Goal: Connect with others: Connect with others

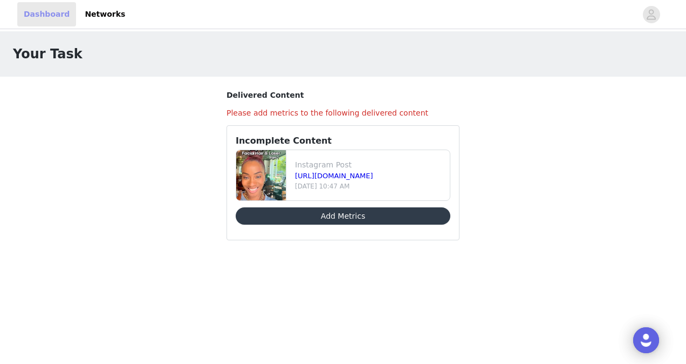
click at [46, 9] on link "Dashboard" at bounding box center [46, 14] width 59 height 24
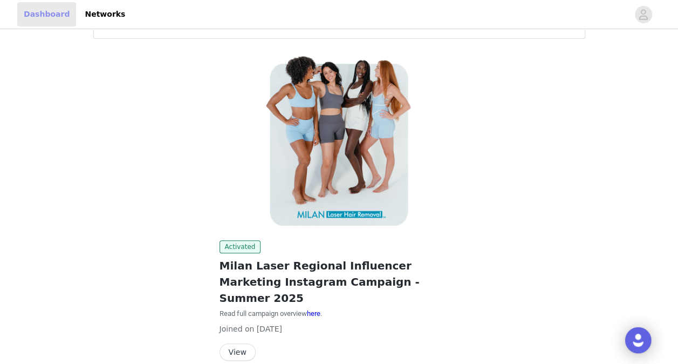
scroll to position [78, 0]
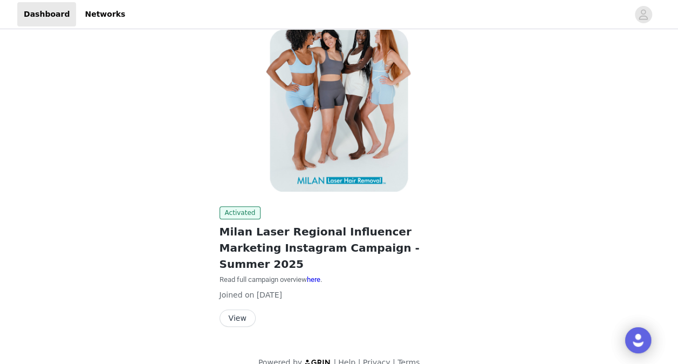
click at [229, 309] on button "View" at bounding box center [238, 317] width 36 height 17
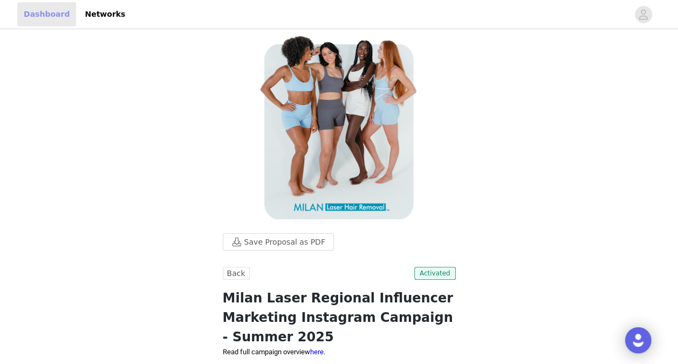
click at [55, 16] on link "Dashboard" at bounding box center [46, 14] width 59 height 24
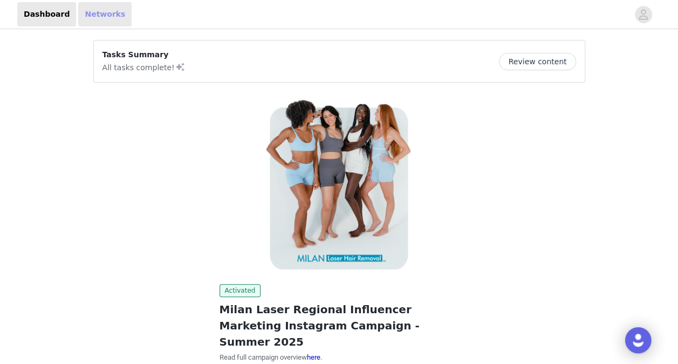
click at [100, 13] on link "Networks" at bounding box center [104, 14] width 53 height 24
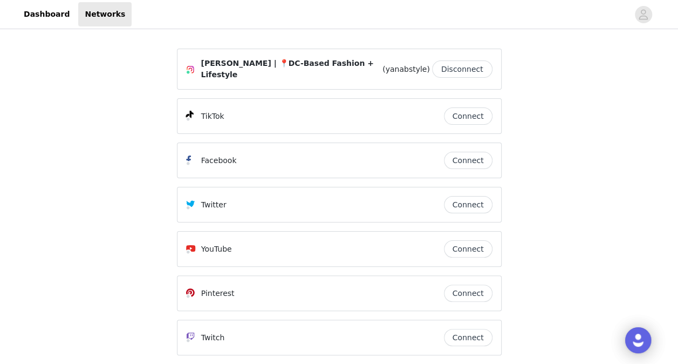
click at [474, 113] on button "Connect" at bounding box center [468, 115] width 49 height 17
click at [470, 154] on button "Connect" at bounding box center [468, 160] width 49 height 17
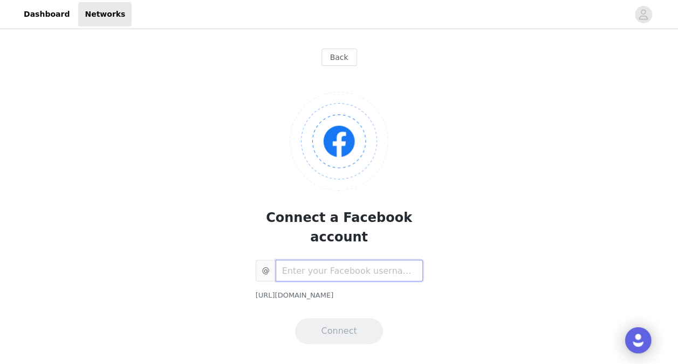
click at [378, 260] on input "text" at bounding box center [349, 271] width 147 height 22
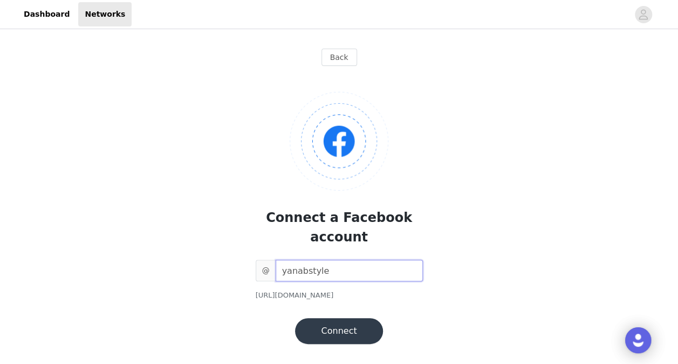
type input "yanabstyle"
click at [352, 318] on button "Connect" at bounding box center [338, 331] width 87 height 26
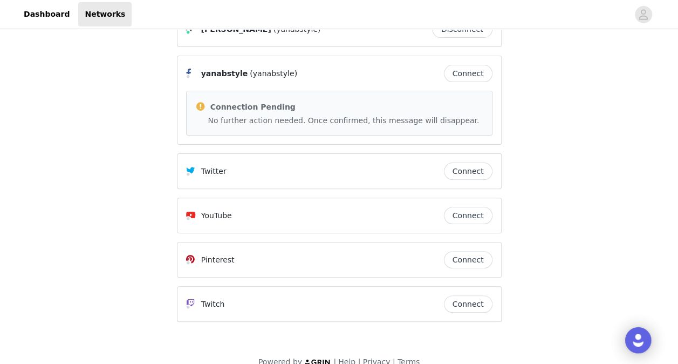
scroll to position [95, 0]
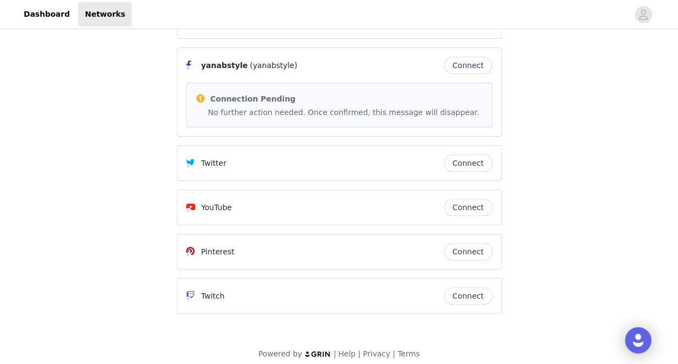
click at [478, 243] on button "Connect" at bounding box center [468, 251] width 49 height 17
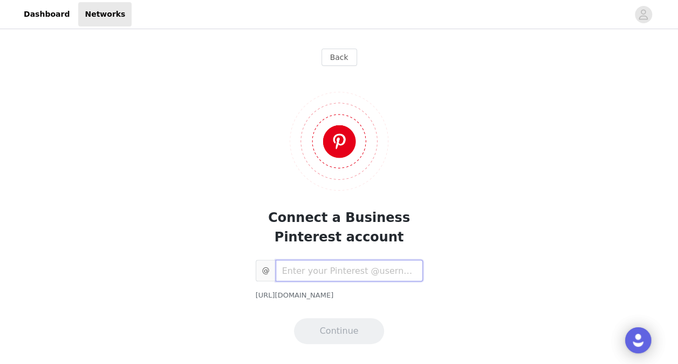
click at [345, 269] on input "text" at bounding box center [349, 271] width 147 height 22
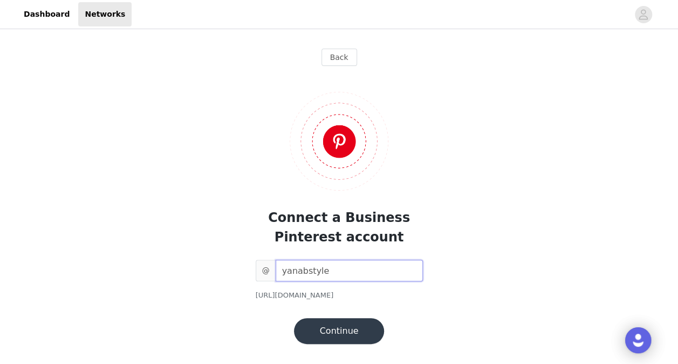
type input "yanabstyle"
click at [337, 327] on button "Continue" at bounding box center [339, 331] width 91 height 26
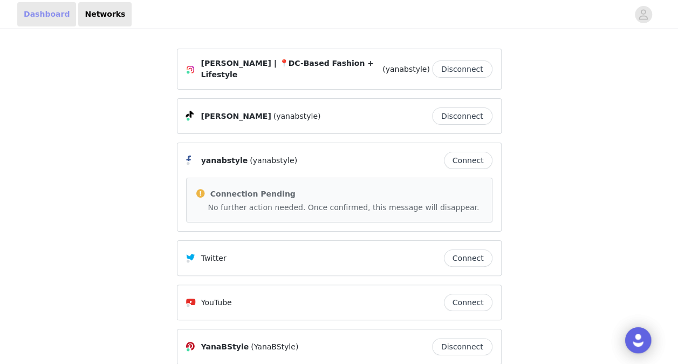
click at [36, 12] on link "Dashboard" at bounding box center [46, 14] width 59 height 24
